Goal: Task Accomplishment & Management: Use online tool/utility

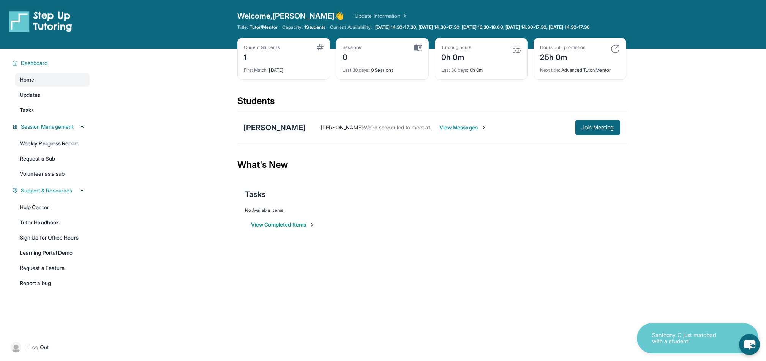
click at [280, 133] on div "[PERSON_NAME]" at bounding box center [275, 127] width 62 height 11
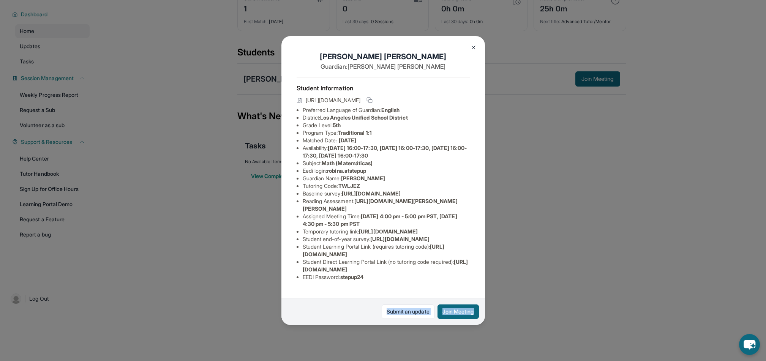
scroll to position [80, 99]
click at [483, 323] on div "Robin Aikman Guardian: David Aikman Student Information https://student-portal.…" at bounding box center [384, 180] width 204 height 289
drag, startPoint x: 346, startPoint y: 276, endPoint x: 291, endPoint y: 283, distance: 55.2
click at [297, 283] on div "Student Information https://student-portal.stepuptutoring.org/student/TWLJEZ Pr…" at bounding box center [383, 182] width 173 height 210
drag, startPoint x: 315, startPoint y: 284, endPoint x: 285, endPoint y: 288, distance: 29.5
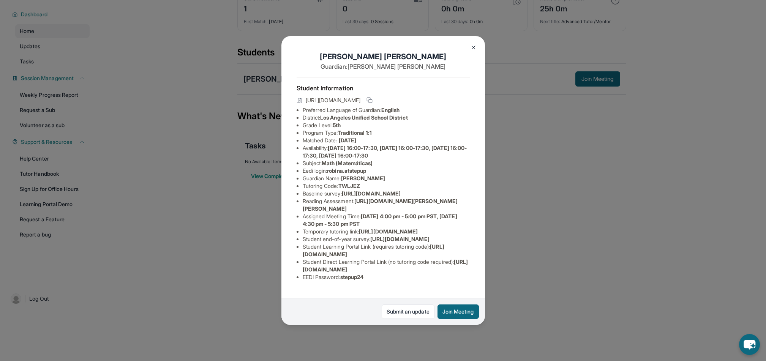
click at [297, 287] on div "Student Information https://student-portal.stepuptutoring.org/student/TWLJEZ Pr…" at bounding box center [383, 182] width 173 height 210
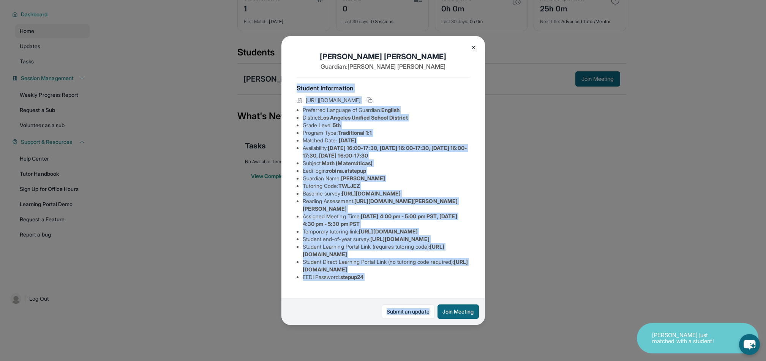
drag, startPoint x: 297, startPoint y: 43, endPoint x: 434, endPoint y: 314, distance: 303.2
click at [434, 314] on div "Robin Aikman Guardian: David Aikman Student Information https://student-portal.…" at bounding box center [384, 180] width 204 height 289
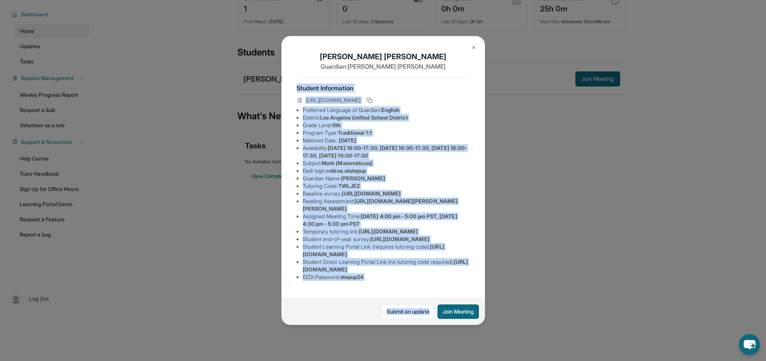
copy div "Student Information https://student-portal.stepuptutoring.org/student/TWLJEZ Pr…"
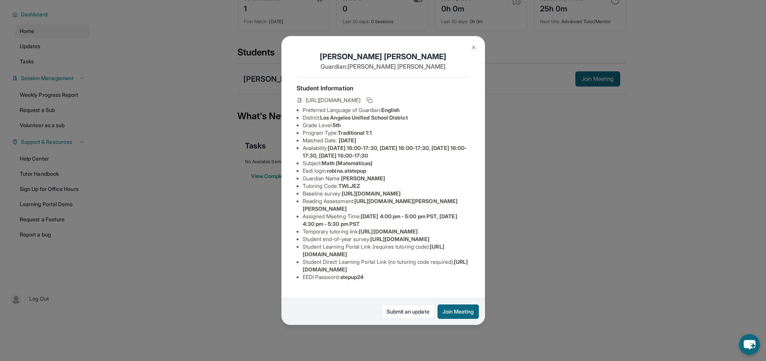
click at [519, 138] on div "Robin Aikman Guardian: David Aikman Student Information https://student-portal.…" at bounding box center [383, 180] width 766 height 361
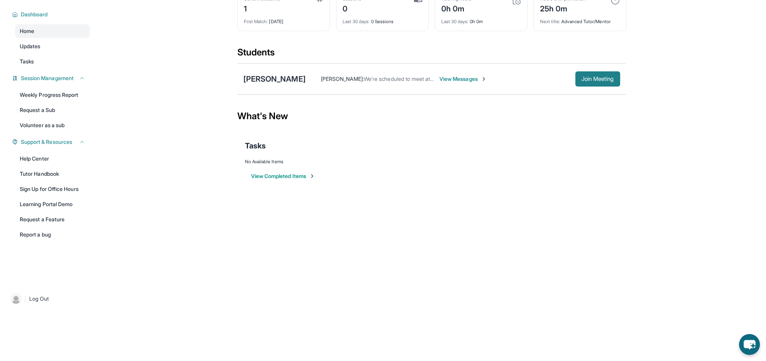
click at [598, 81] on span "Join Meeting" at bounding box center [598, 79] width 33 height 5
click at [585, 81] on span "Join Meeting" at bounding box center [598, 79] width 33 height 5
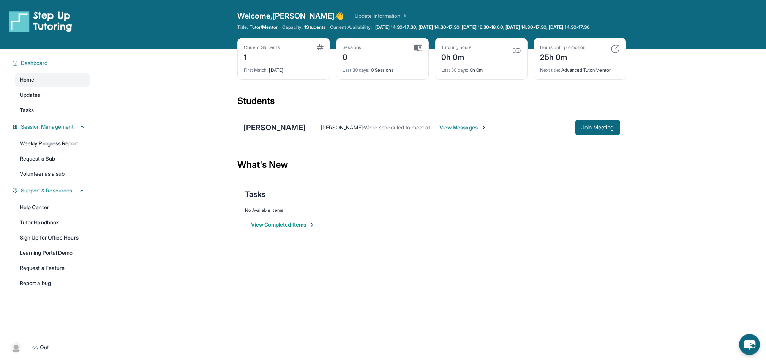
click at [448, 131] on span "View Messages" at bounding box center [464, 128] width 48 height 8
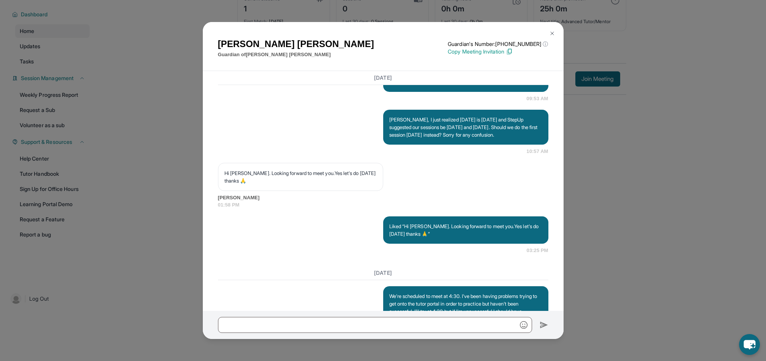
scroll to position [610, 0]
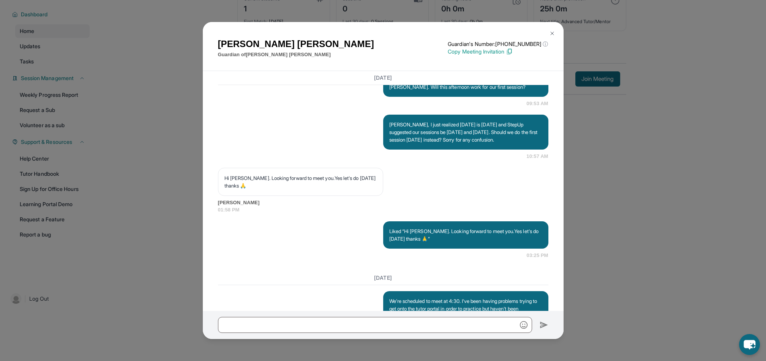
click at [513, 48] on img at bounding box center [509, 51] width 7 height 7
click at [578, 116] on div "David Aikman Guardian of Robin Aikman Guardian's Number: +18779599489 ⓘ This is…" at bounding box center [383, 180] width 766 height 361
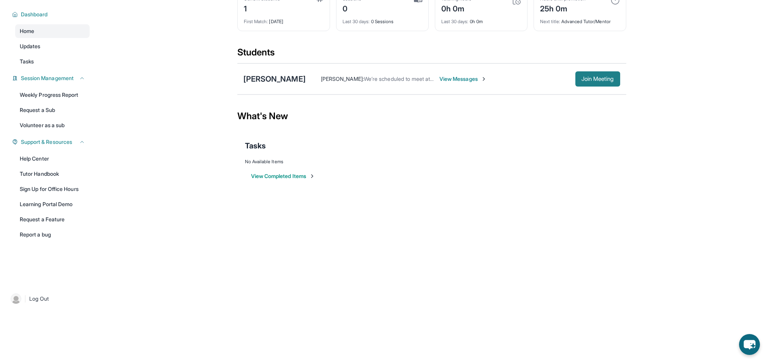
click at [581, 74] on button "Join Meeting" at bounding box center [598, 78] width 45 height 15
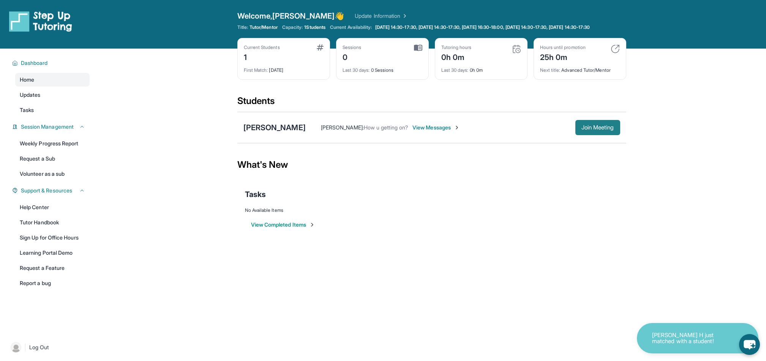
click at [589, 130] on span "Join Meeting" at bounding box center [598, 127] width 33 height 5
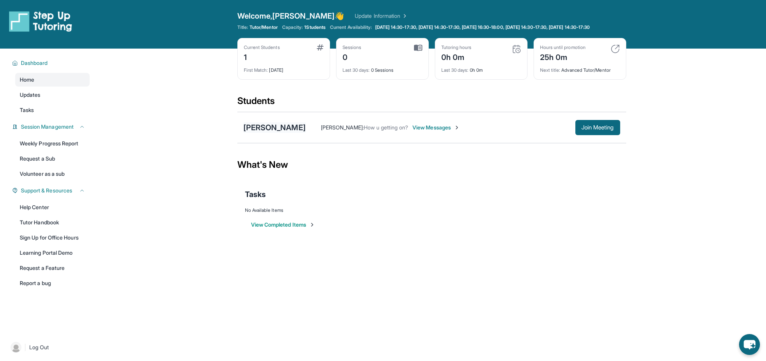
click at [280, 133] on div "[PERSON_NAME]" at bounding box center [275, 127] width 62 height 11
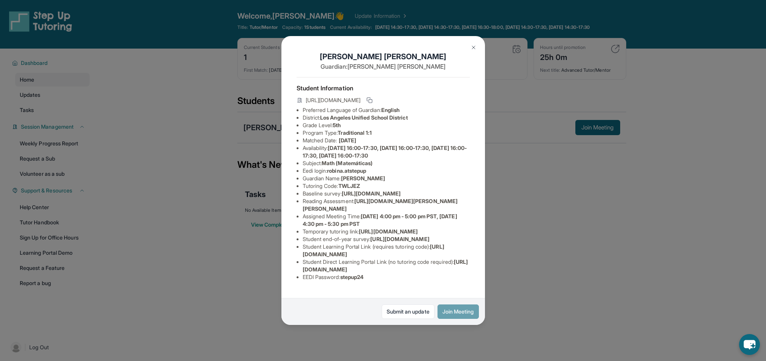
click at [459, 312] on button "Join Meeting" at bounding box center [458, 312] width 41 height 14
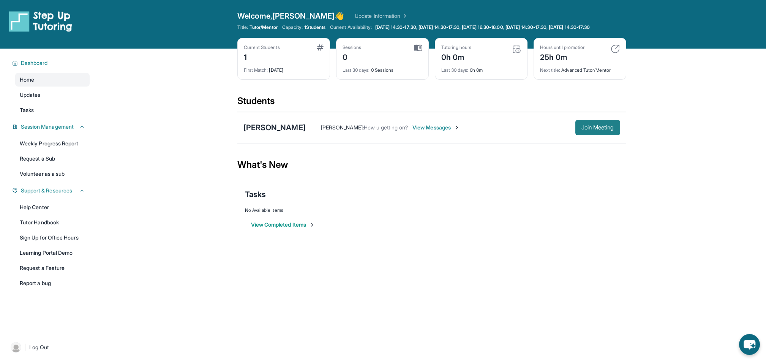
click at [580, 130] on button "Join Meeting" at bounding box center [598, 127] width 45 height 15
